Goal: Task Accomplishment & Management: Manage account settings

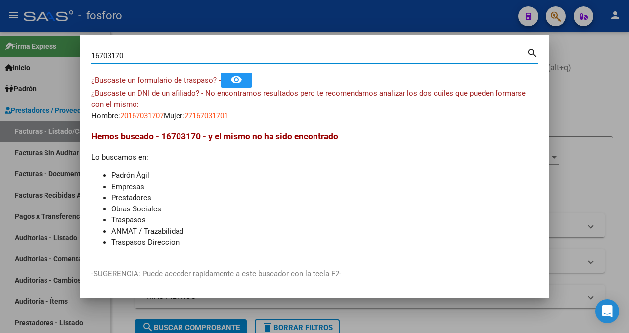
scroll to position [369, 0]
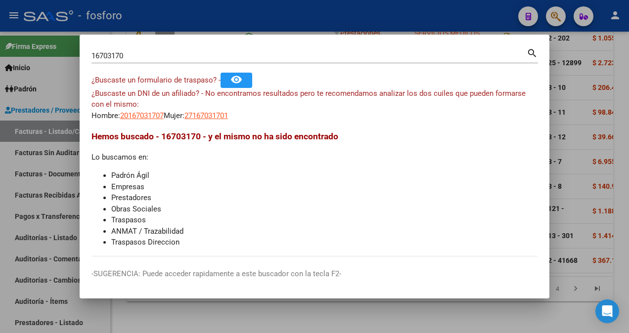
click at [55, 78] on div at bounding box center [314, 166] width 629 height 333
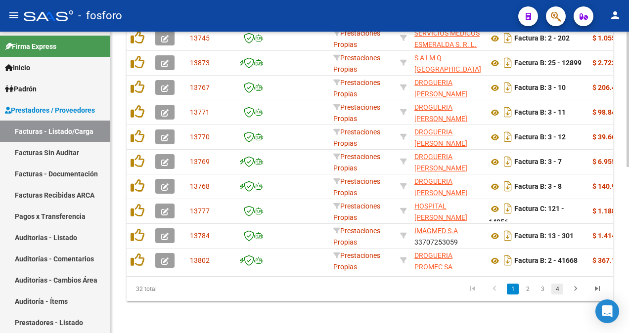
click at [562, 288] on link "4" at bounding box center [558, 289] width 12 height 11
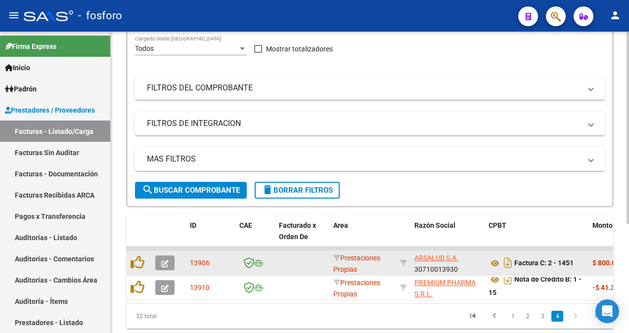
scroll to position [122, 0]
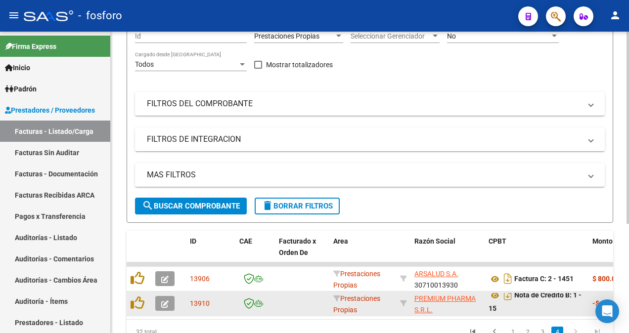
click at [166, 299] on span "button" at bounding box center [164, 303] width 7 height 9
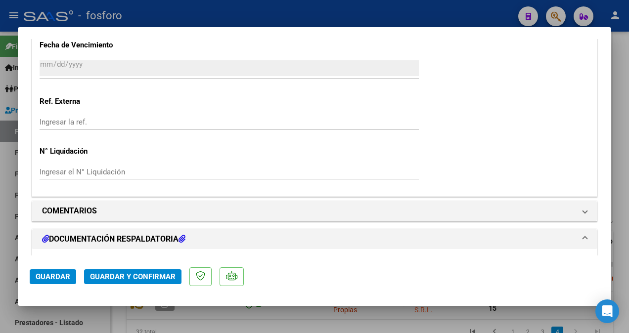
scroll to position [643, 0]
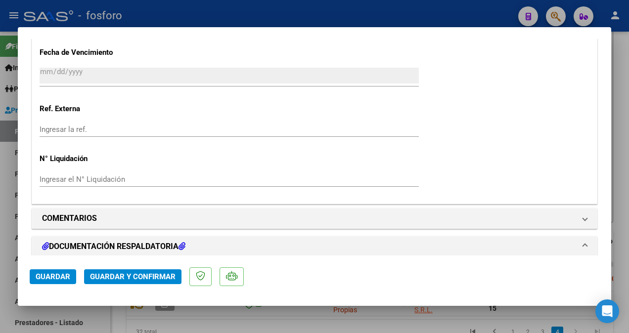
click at [128, 274] on span "Guardar y Confirmar" at bounding box center [133, 277] width 86 height 9
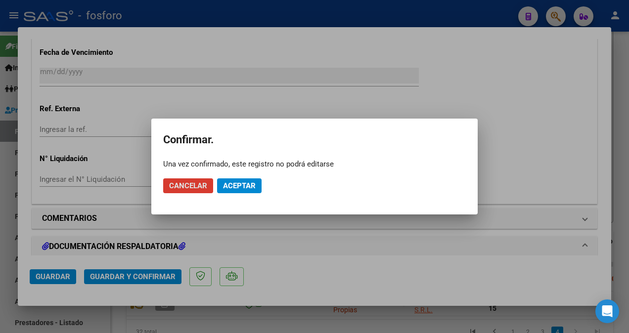
click at [238, 186] on span "Aceptar" at bounding box center [239, 186] width 33 height 9
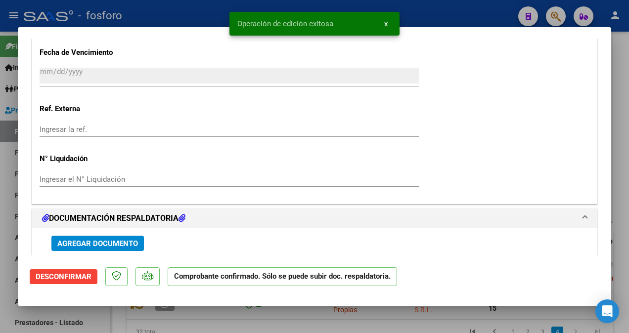
click at [5, 233] on div at bounding box center [314, 166] width 629 height 333
type input "$ 0,00"
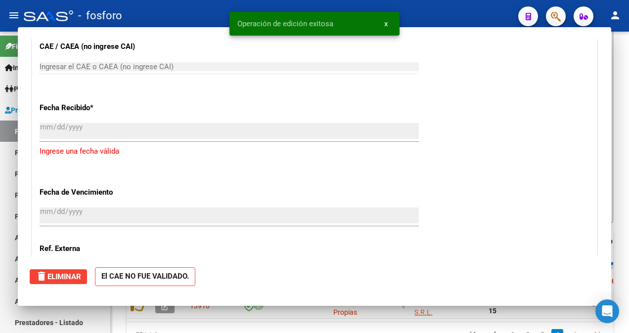
scroll to position [0, 0]
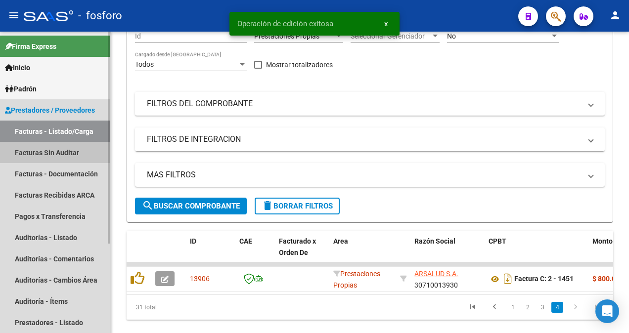
click at [67, 145] on link "Facturas Sin Auditar" at bounding box center [55, 152] width 110 height 21
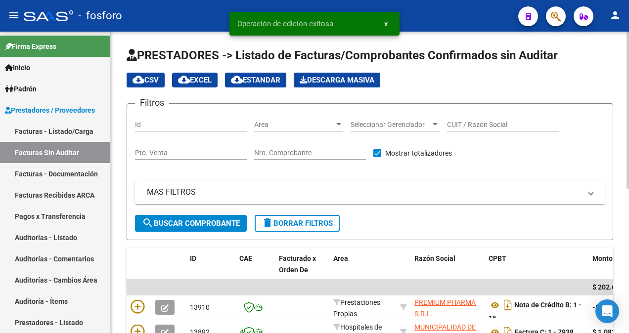
click at [338, 124] on div at bounding box center [338, 124] width 5 height 2
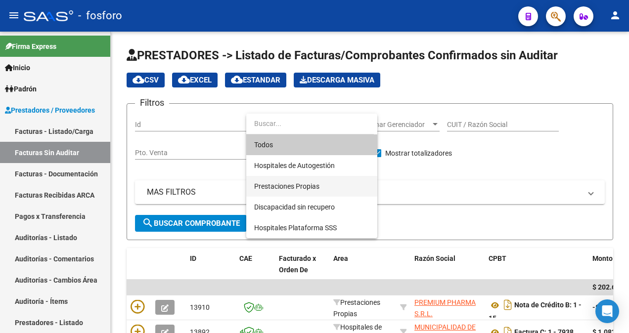
click at [318, 191] on span "Prestaciones Propias" at bounding box center [311, 186] width 115 height 21
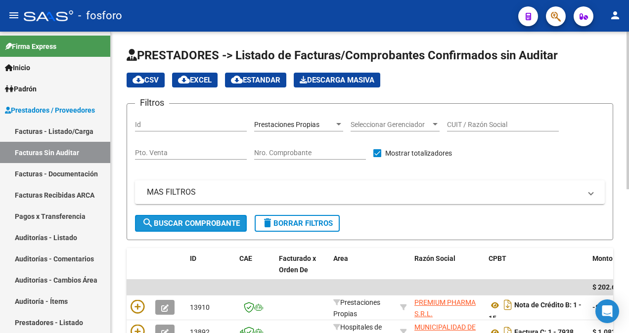
click at [187, 227] on span "search Buscar Comprobante" at bounding box center [191, 223] width 98 height 9
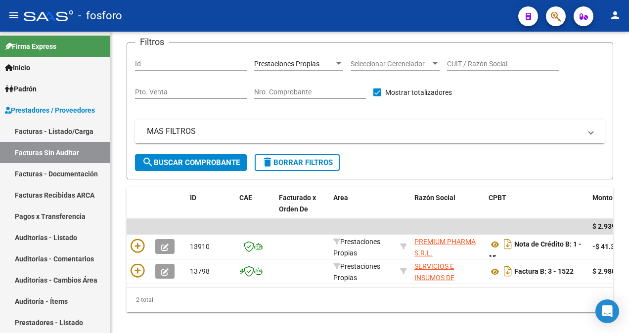
scroll to position [78, 0]
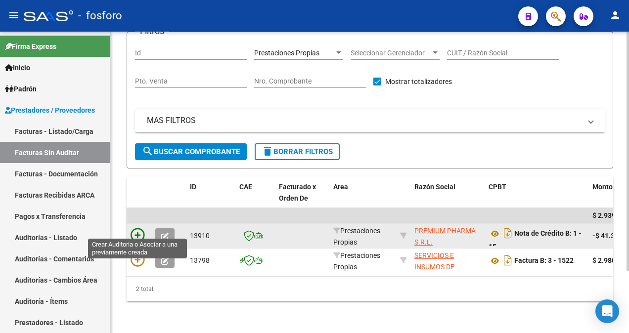
click at [137, 229] on icon at bounding box center [138, 236] width 14 height 14
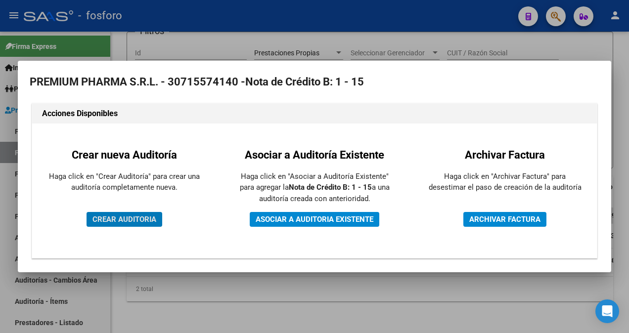
click at [142, 223] on span "CREAR AUDITORIA" at bounding box center [125, 219] width 64 height 9
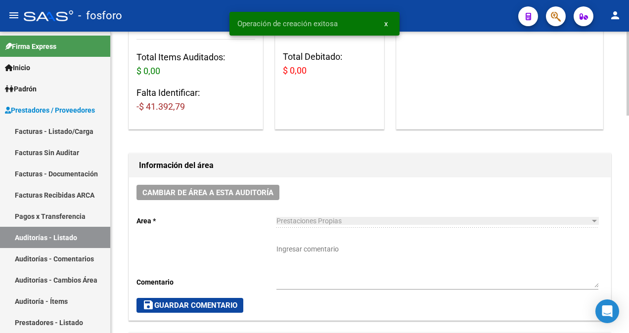
scroll to position [247, 0]
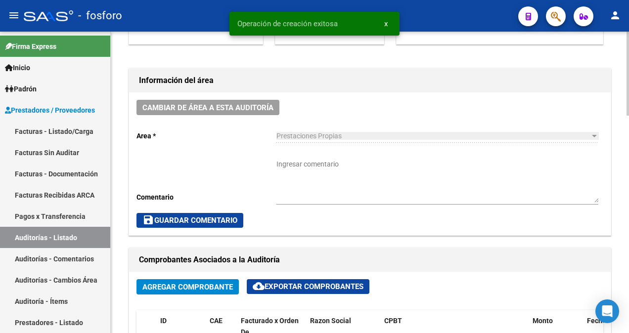
click at [299, 172] on textarea "Ingresar comentario" at bounding box center [438, 181] width 322 height 44
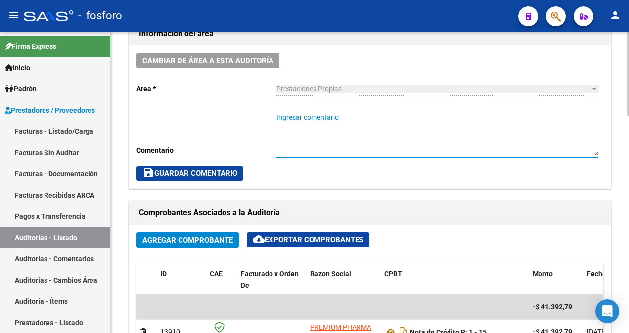
scroll to position [396, 0]
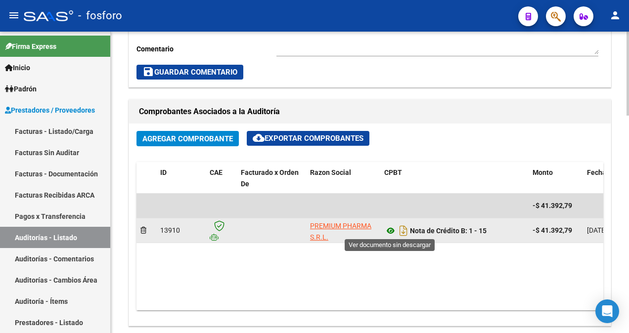
click at [389, 232] on icon at bounding box center [390, 231] width 13 height 12
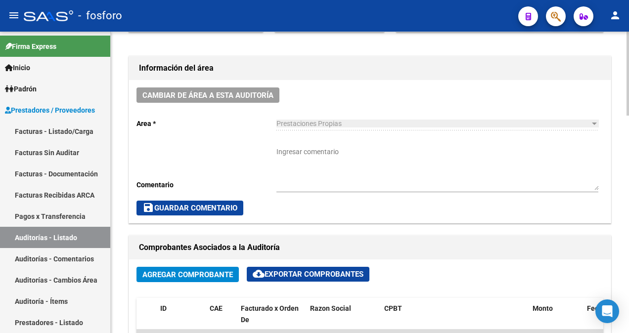
scroll to position [247, 0]
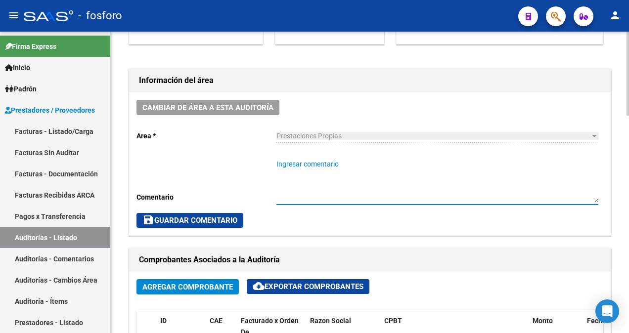
click at [293, 161] on textarea "Ingresar comentario" at bounding box center [438, 181] width 322 height 44
type textarea "corresponde a fc. 001-348"
click at [183, 216] on span "save Guardar Comentario" at bounding box center [190, 220] width 95 height 9
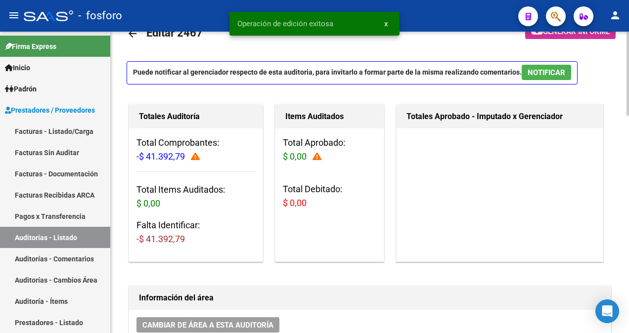
scroll to position [0, 0]
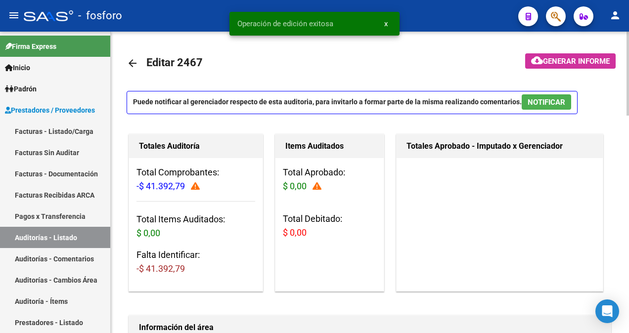
click at [583, 63] on span "Generar informe" at bounding box center [576, 61] width 67 height 9
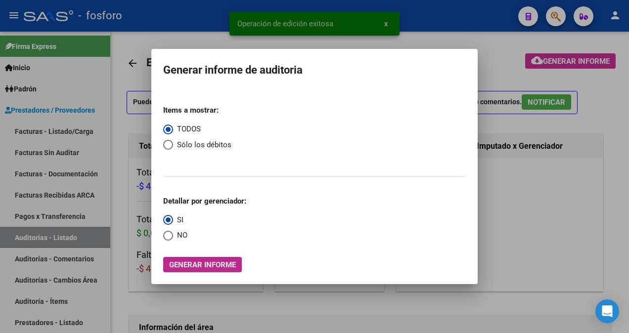
click at [184, 258] on button "Generar informe" at bounding box center [202, 264] width 79 height 15
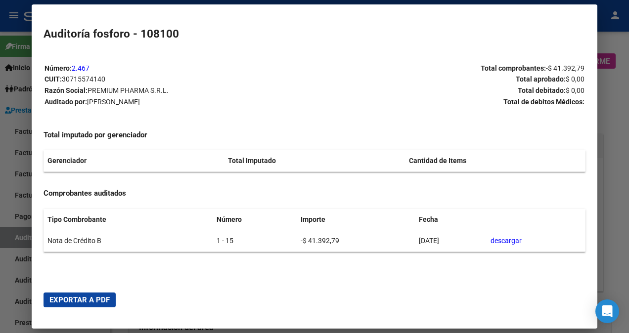
click at [80, 303] on span "Exportar a PDF" at bounding box center [79, 300] width 60 height 9
click at [14, 297] on div at bounding box center [314, 166] width 629 height 333
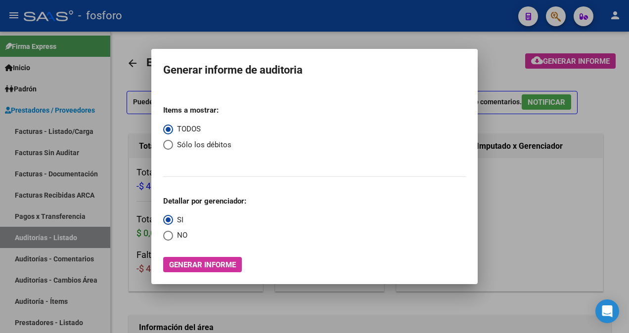
click at [557, 238] on div at bounding box center [314, 166] width 629 height 333
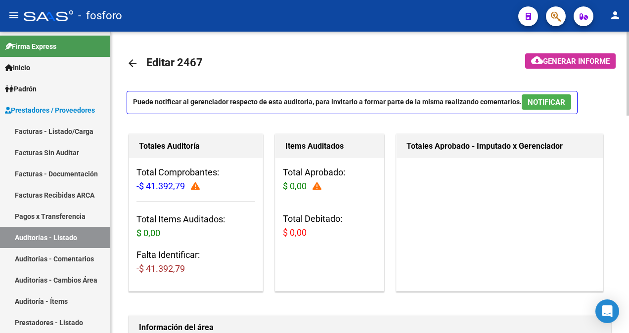
click at [131, 65] on mat-icon "arrow_back" at bounding box center [133, 63] width 12 height 12
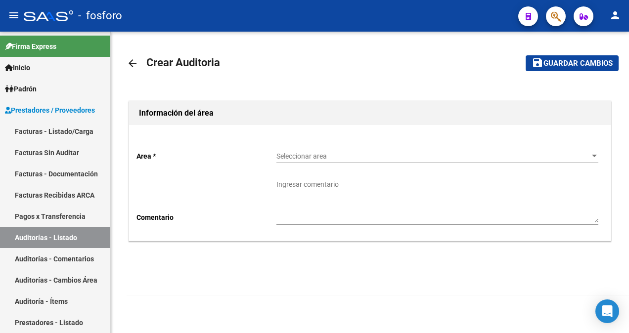
click at [130, 58] on mat-icon "arrow_back" at bounding box center [133, 63] width 12 height 12
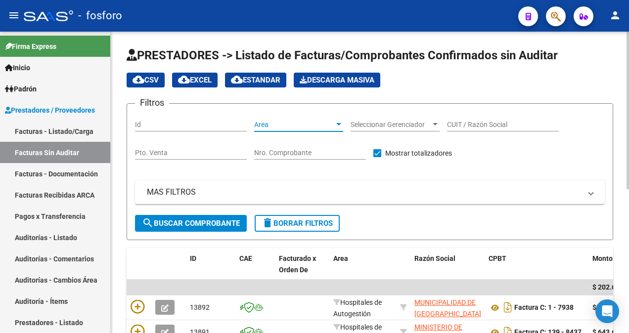
click at [338, 122] on div at bounding box center [338, 125] width 9 height 8
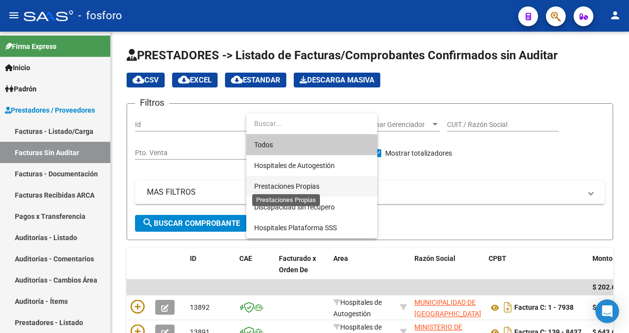
click at [311, 186] on span "Prestaciones Propias" at bounding box center [286, 187] width 65 height 8
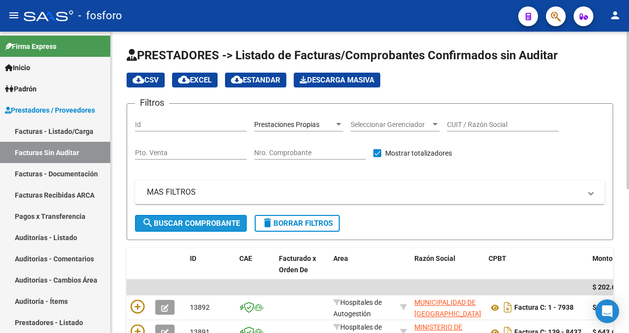
click at [226, 217] on button "search Buscar Comprobante" at bounding box center [191, 223] width 112 height 17
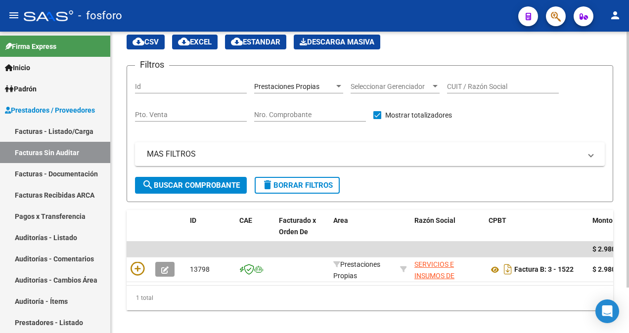
scroll to position [53, 0]
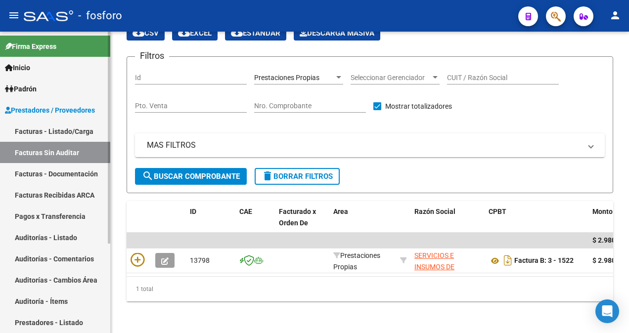
click at [79, 134] on link "Facturas - Listado/Carga" at bounding box center [55, 131] width 110 height 21
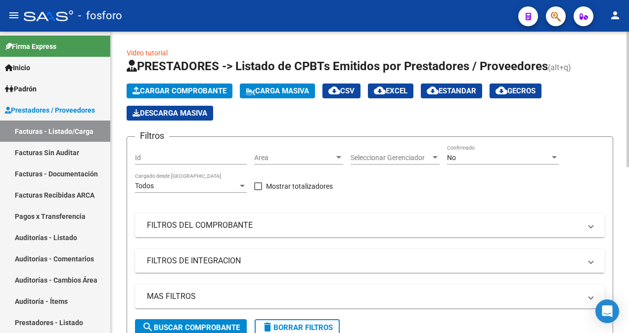
click at [340, 159] on div at bounding box center [338, 158] width 9 height 8
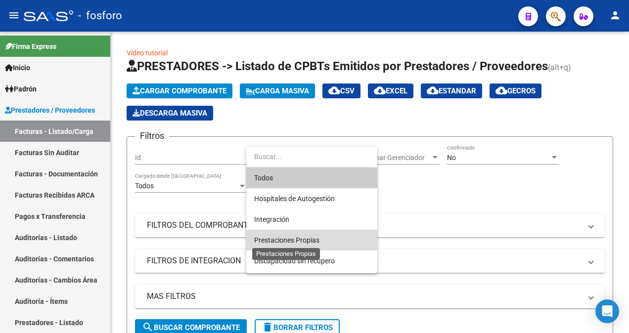
click at [315, 238] on span "Prestaciones Propias" at bounding box center [286, 241] width 65 height 8
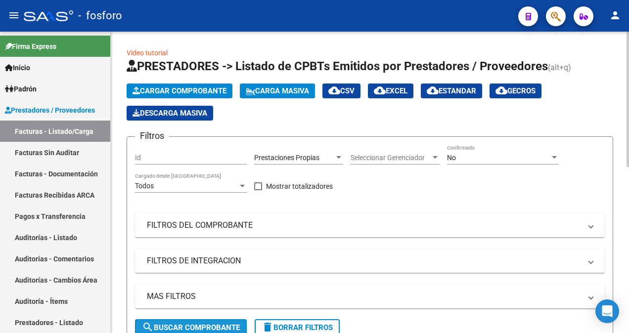
click at [175, 324] on span "search Buscar Comprobante" at bounding box center [191, 328] width 98 height 9
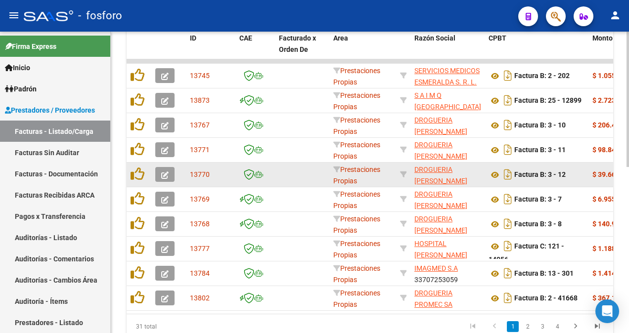
scroll to position [346, 0]
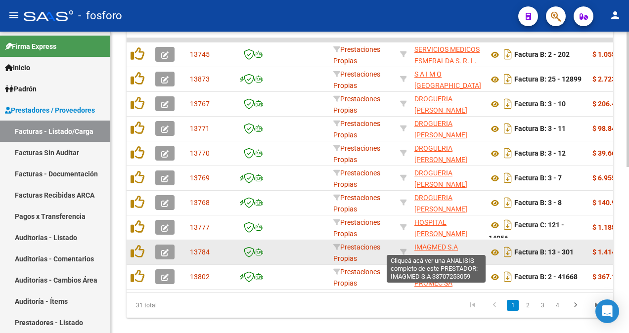
click at [428, 248] on span "IMAGMED S.A" at bounding box center [437, 247] width 44 height 8
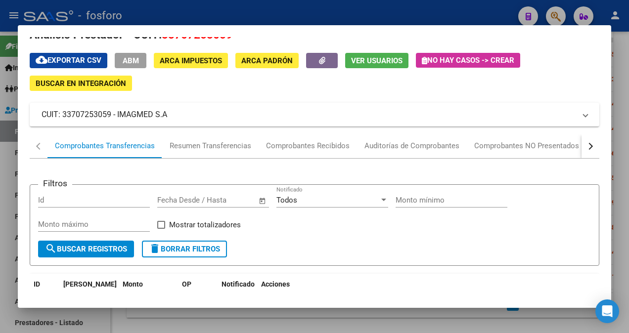
scroll to position [0, 0]
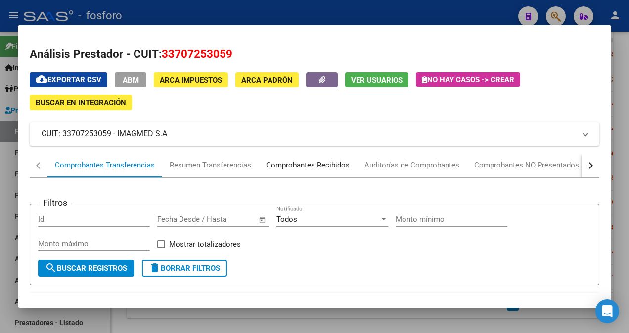
click at [298, 164] on div "Comprobantes Recibidos" at bounding box center [308, 165] width 84 height 11
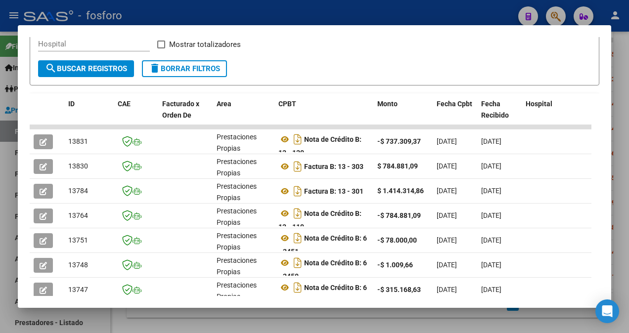
scroll to position [334, 0]
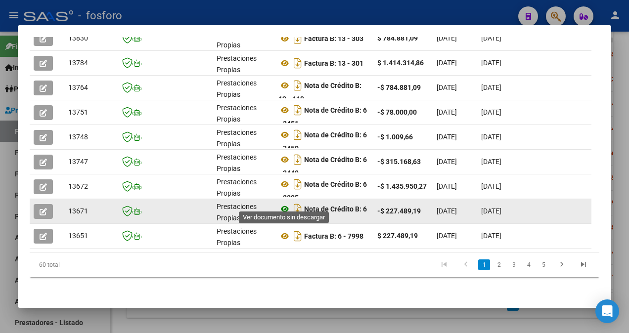
click at [285, 203] on icon at bounding box center [285, 209] width 13 height 12
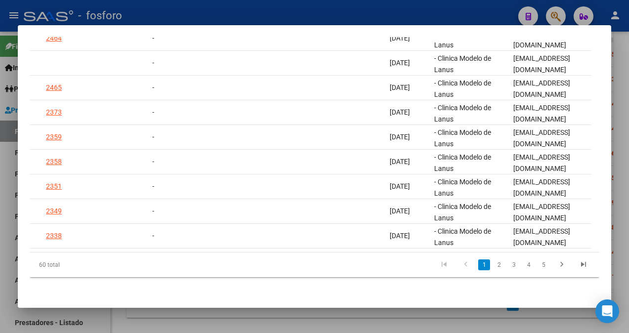
scroll to position [0, 844]
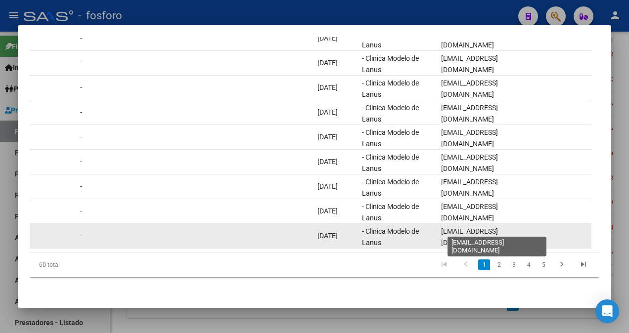
click at [444, 231] on span "[EMAIL_ADDRESS][DOMAIN_NAME]" at bounding box center [469, 237] width 57 height 19
drag, startPoint x: 439, startPoint y: 231, endPoint x: 551, endPoint y: 229, distance: 111.3
click at [551, 229] on div "13651 Prestaciones Propias Factura B: 6 - 7998 $ 227.489,19 [DATE] [DATE] [DATE…" at bounding box center [255, 236] width 2138 height 25
copy div "[EMAIL_ADDRESS][DOMAIN_NAME]"
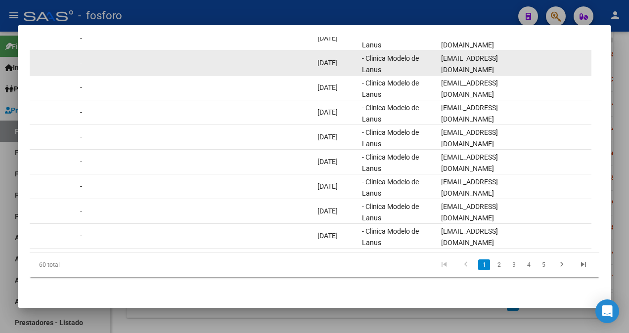
click at [35, 51] on datatable-body-cell at bounding box center [17, 63] width 40 height 24
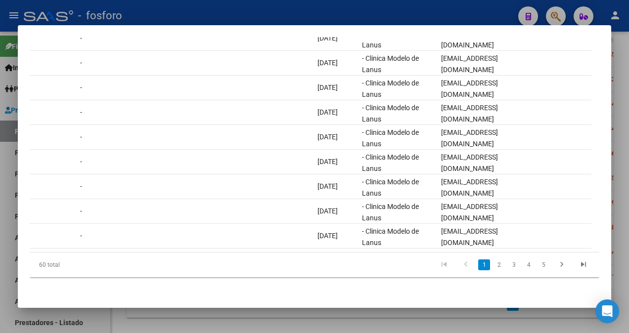
click at [613, 42] on div at bounding box center [314, 166] width 629 height 333
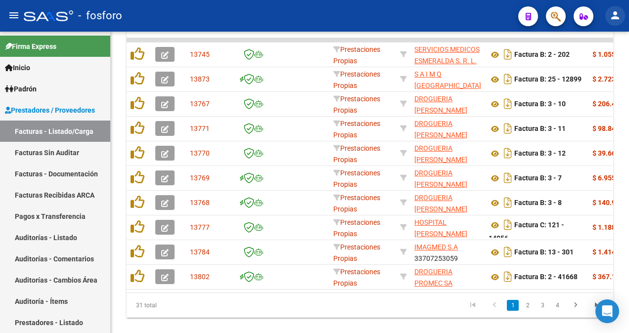
click at [619, 19] on mat-icon "person" at bounding box center [616, 15] width 12 height 12
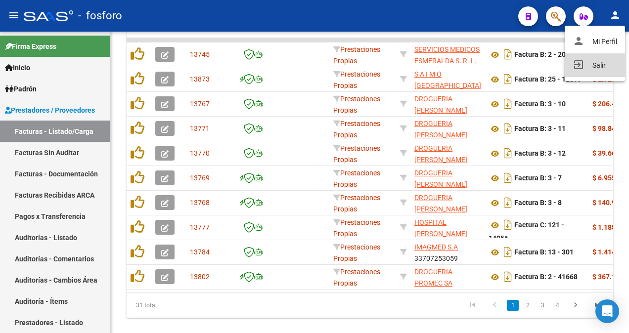
click at [606, 63] on button "exit_to_app Salir" at bounding box center [595, 65] width 60 height 24
